Goal: Entertainment & Leisure: Consume media (video, audio)

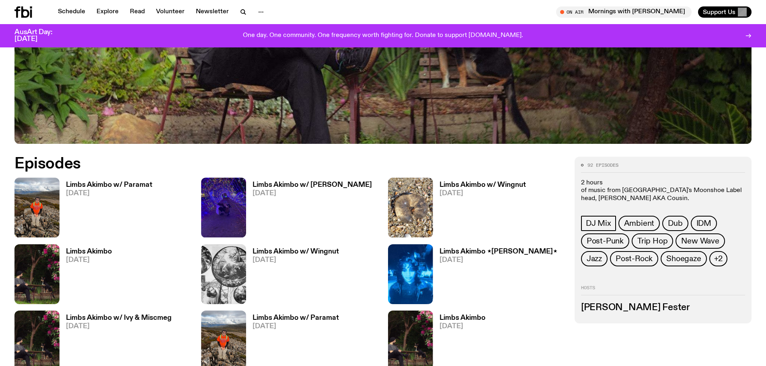
scroll to position [476, 0]
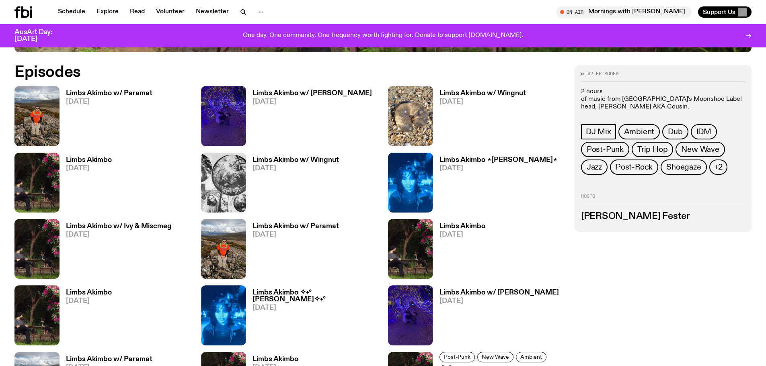
click at [289, 94] on h3 "Limbs Akimbo w/ [PERSON_NAME]" at bounding box center [311, 93] width 119 height 7
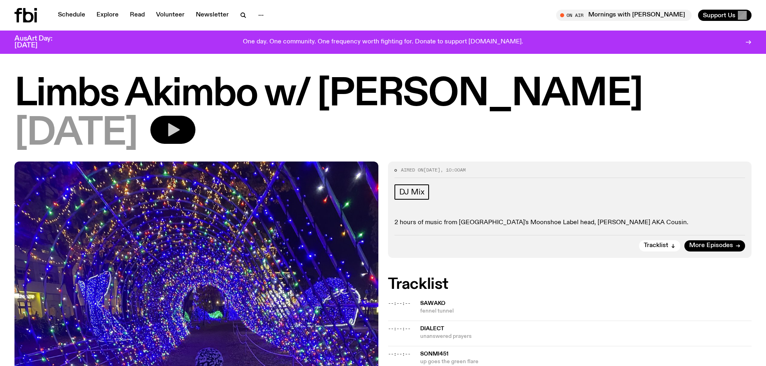
click at [181, 135] on icon "button" at bounding box center [173, 130] width 16 height 16
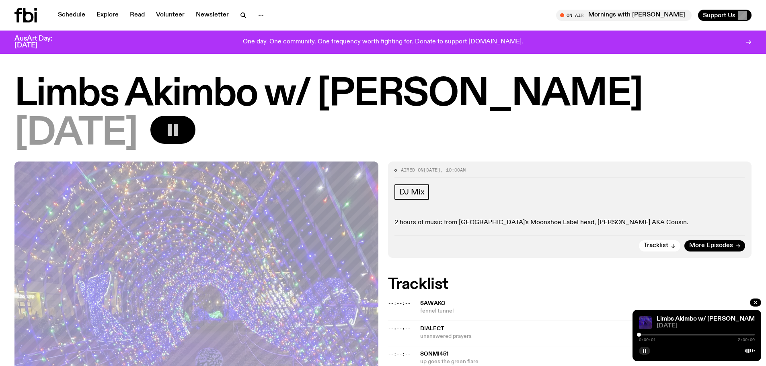
click at [704, 334] on div "0:00:01 2:00:00" at bounding box center [697, 338] width 116 height 10
click at [706, 336] on div "0:00:01 2:00:00" at bounding box center [697, 338] width 116 height 10
click at [707, 333] on div "0:00:02 2:00:00" at bounding box center [697, 338] width 116 height 10
click at [707, 335] on div at bounding box center [697, 335] width 116 height 2
click at [717, 335] on div at bounding box center [697, 335] width 116 height 2
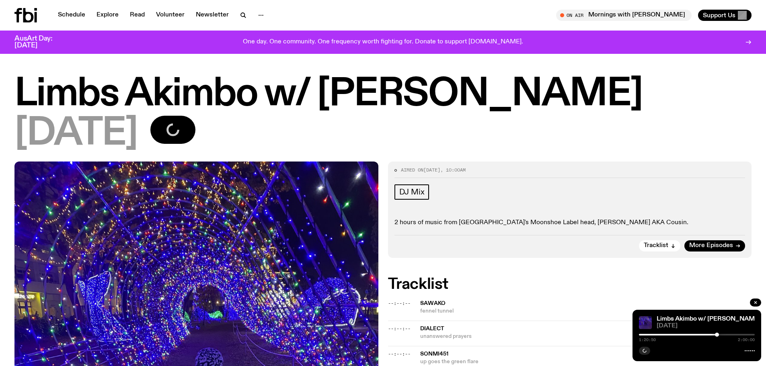
click at [722, 335] on div at bounding box center [697, 335] width 116 height 2
click at [725, 335] on div at bounding box center [697, 335] width 116 height 2
click at [728, 335] on div at bounding box center [697, 335] width 116 height 2
click at [731, 334] on div at bounding box center [697, 335] width 116 height 2
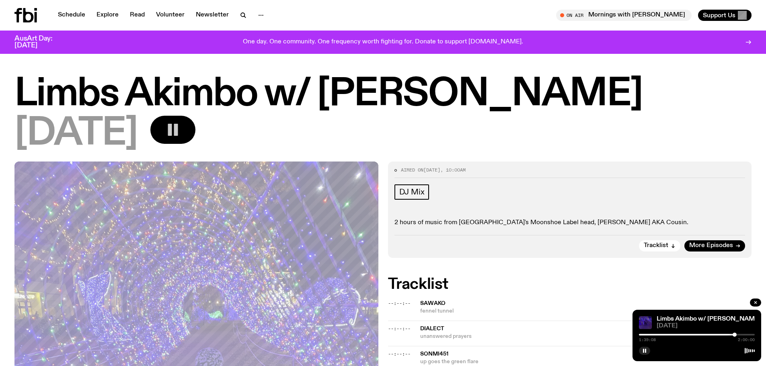
click at [730, 334] on div at bounding box center [677, 335] width 116 height 2
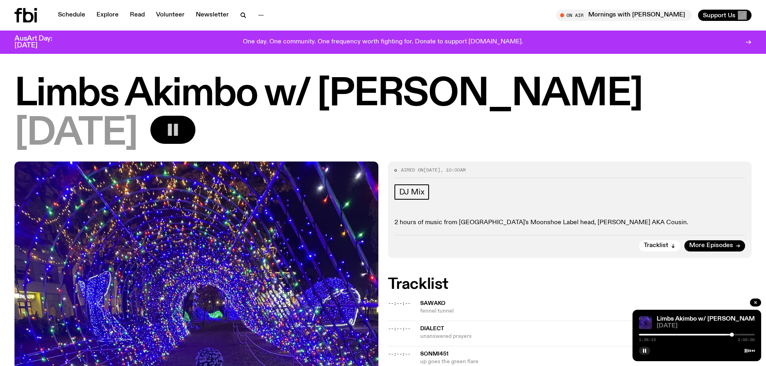
click at [732, 333] on div at bounding box center [732, 335] width 4 height 4
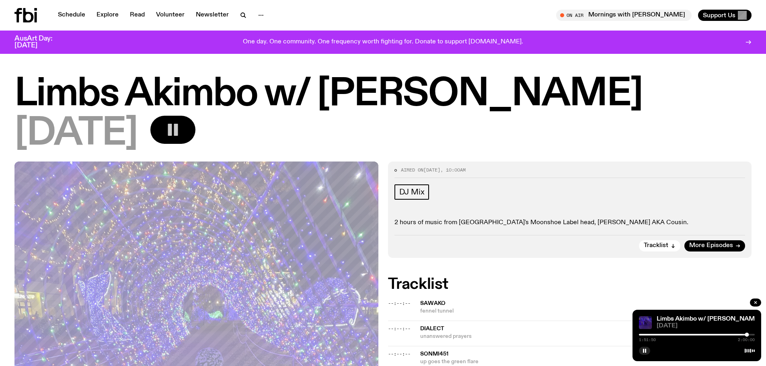
click at [713, 335] on div at bounding box center [689, 335] width 116 height 2
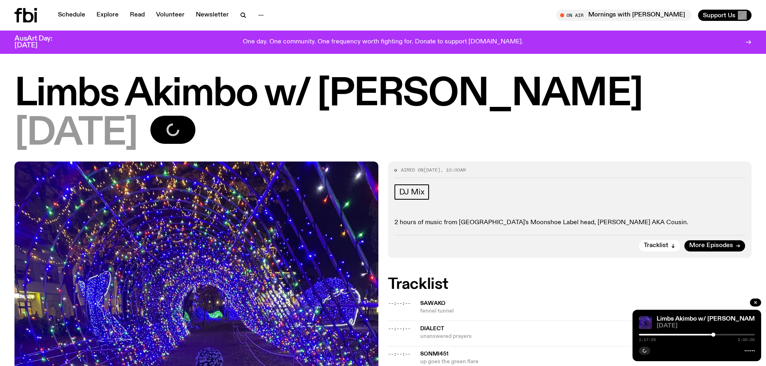
click at [716, 335] on div at bounding box center [697, 335] width 116 height 2
drag, startPoint x: 643, startPoint y: 335, endPoint x: 632, endPoint y: 335, distance: 10.5
drag, startPoint x: 715, startPoint y: 335, endPoint x: 620, endPoint y: 333, distance: 95.3
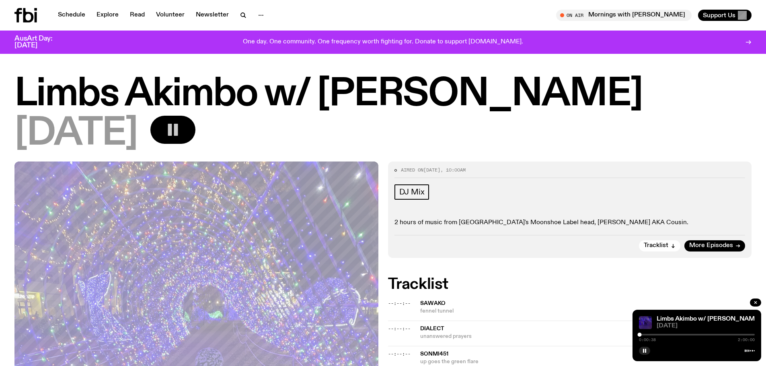
click at [643, 335] on div at bounding box center [697, 335] width 116 height 2
click at [648, 335] on div at bounding box center [697, 335] width 116 height 2
click at [643, 353] on icon "button" at bounding box center [644, 351] width 5 height 5
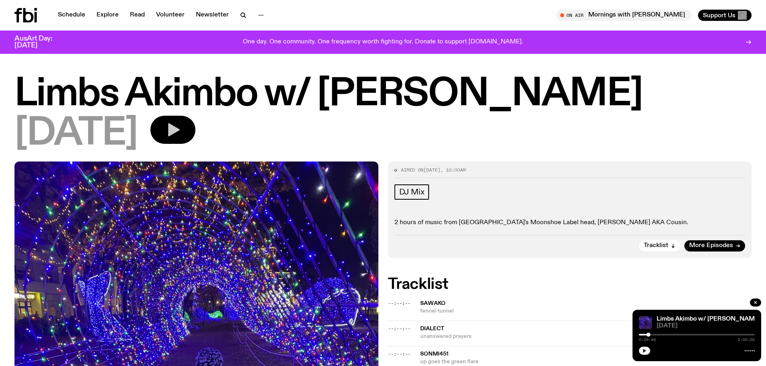
click at [125, 89] on h1 "Limbs Akimbo w/ [PERSON_NAME]" at bounding box center [382, 94] width 737 height 36
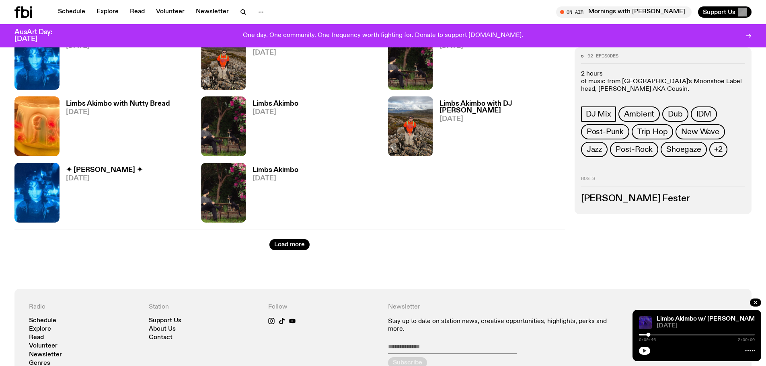
scroll to position [1596, 0]
click at [300, 244] on button "Load more" at bounding box center [289, 245] width 40 height 11
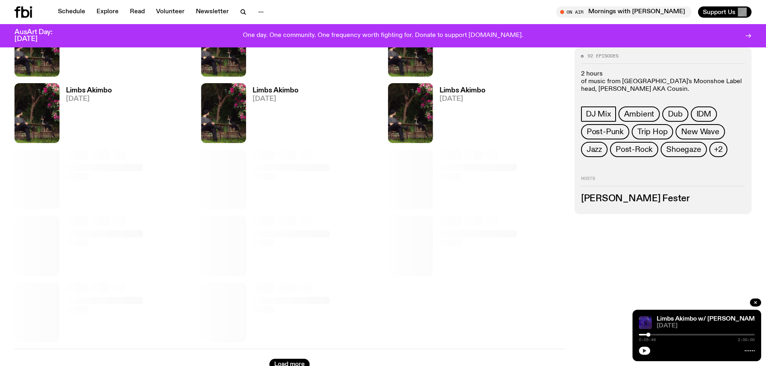
scroll to position [2159, 0]
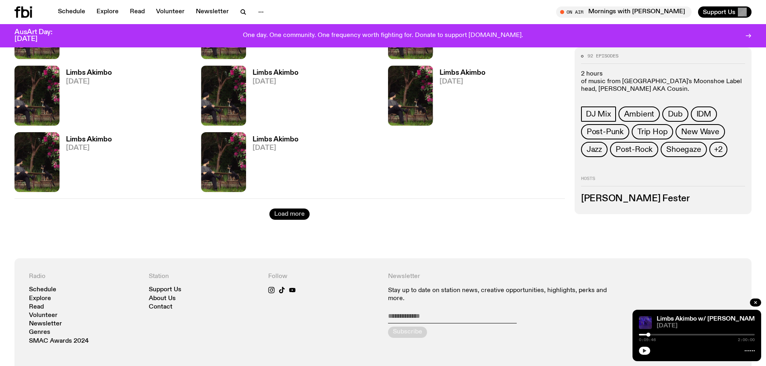
click at [294, 209] on button "Load more" at bounding box center [289, 214] width 40 height 11
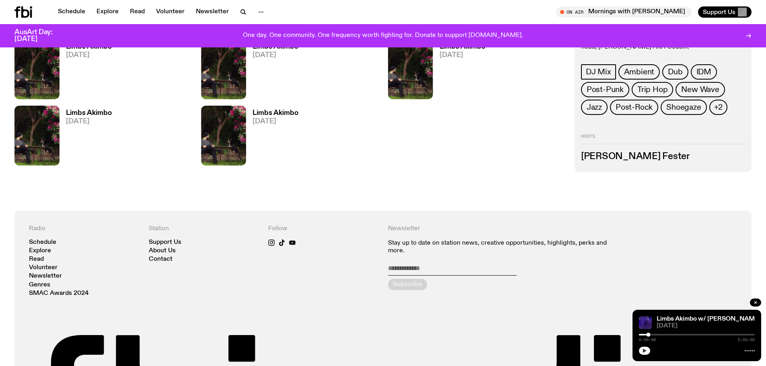
scroll to position [2440, 0]
